Goal: Transaction & Acquisition: Obtain resource

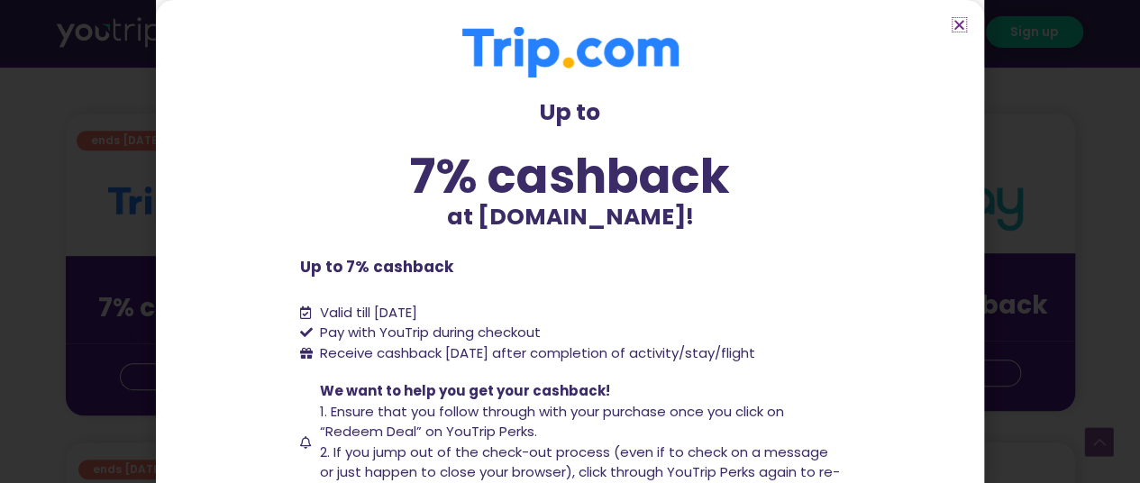
scroll to position [204, 0]
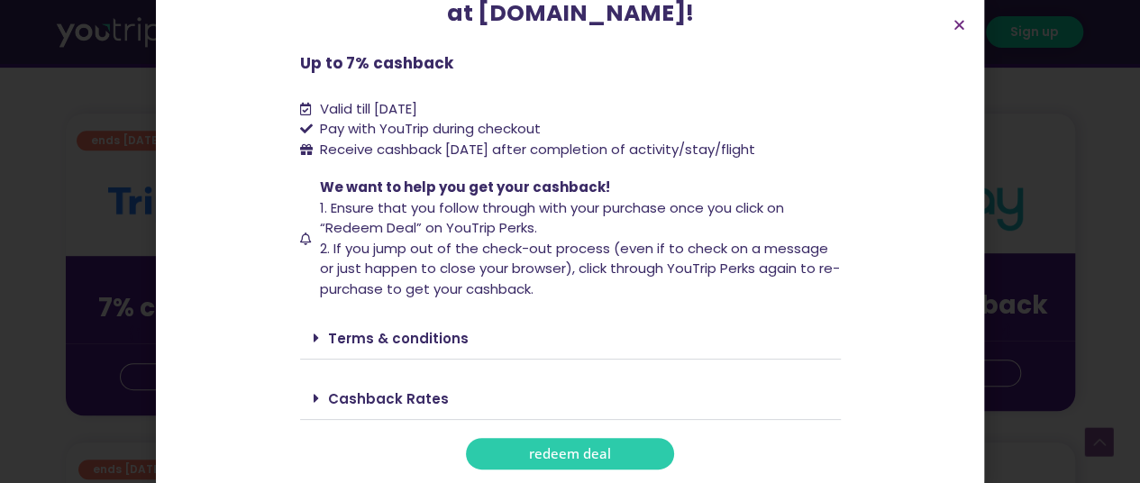
click at [601, 442] on link "redeem deal" at bounding box center [570, 454] width 208 height 32
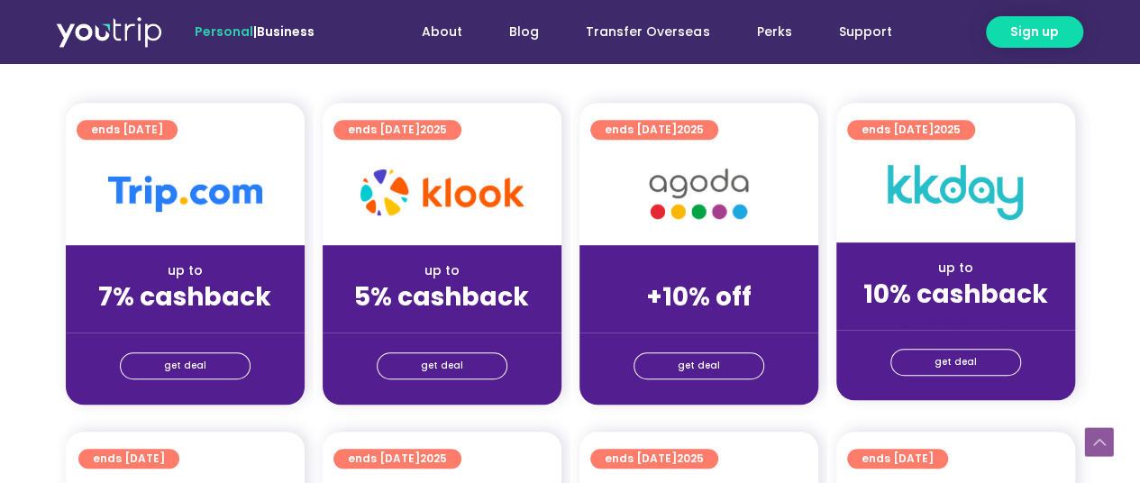
scroll to position [436, 0]
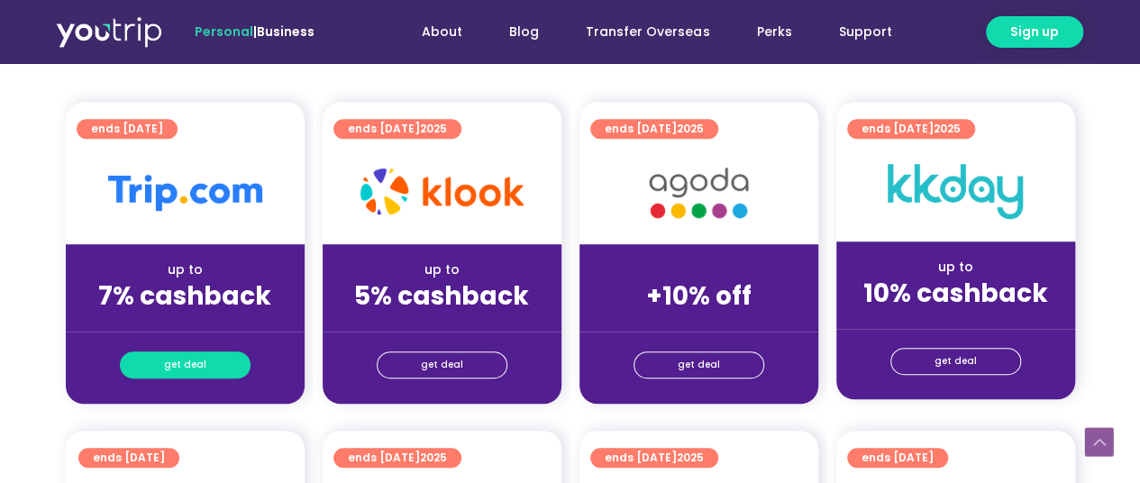
click at [230, 361] on link "get deal" at bounding box center [185, 365] width 131 height 27
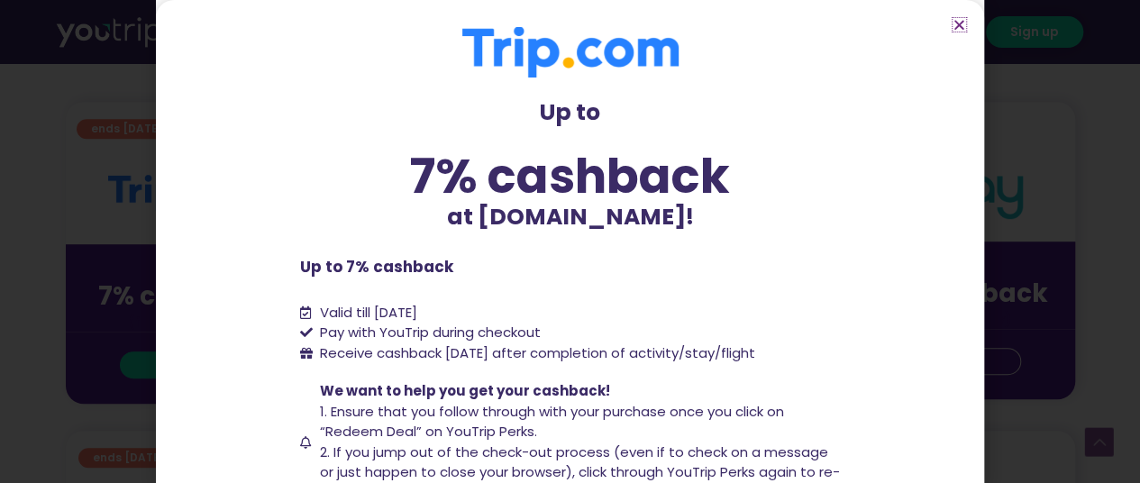
scroll to position [204, 0]
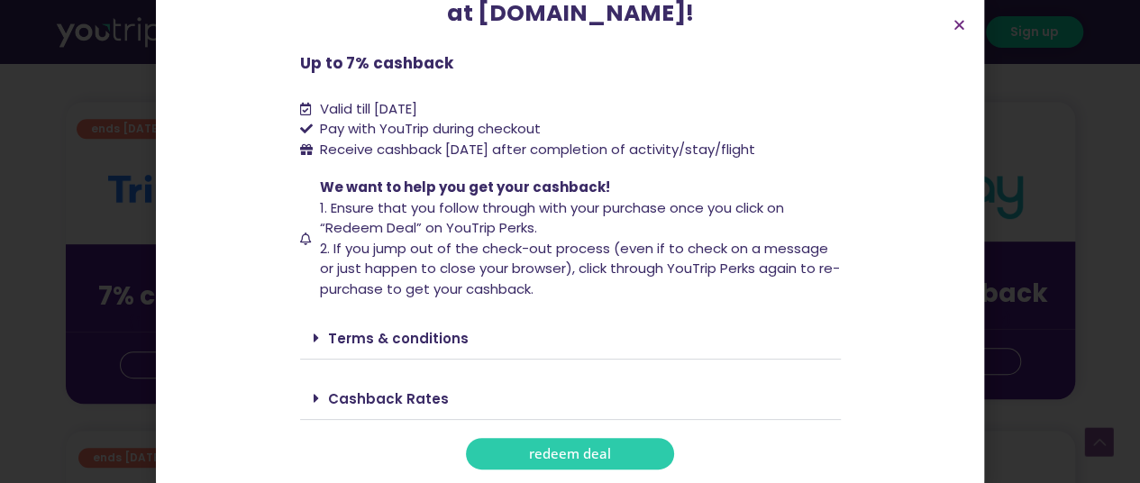
click at [581, 468] on link "redeem deal" at bounding box center [570, 454] width 208 height 32
